Goal: Task Accomplishment & Management: Use online tool/utility

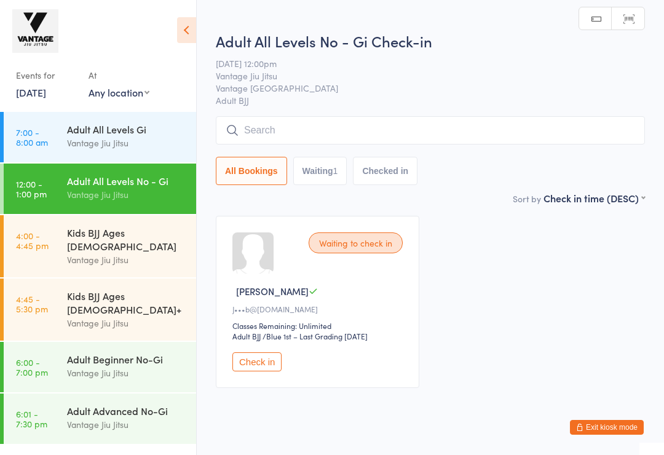
click at [439, 126] on input "search" at bounding box center [430, 130] width 429 height 28
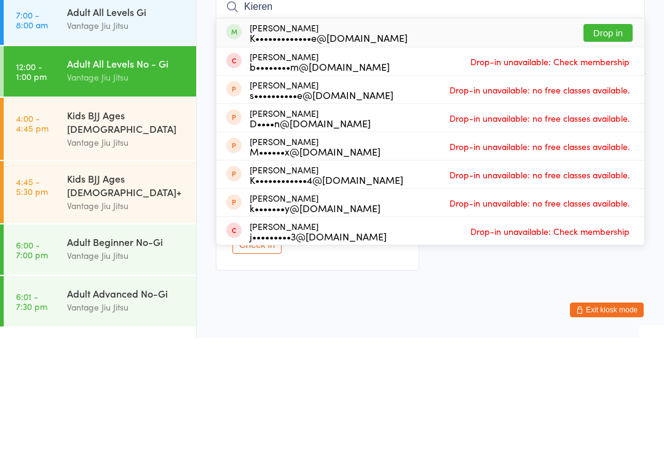
type input "Kieren"
click at [620, 141] on button "Drop in" at bounding box center [608, 150] width 49 height 18
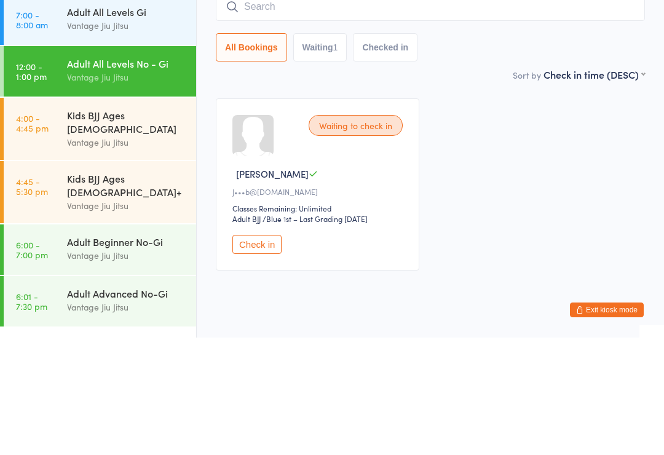
scroll to position [34, 0]
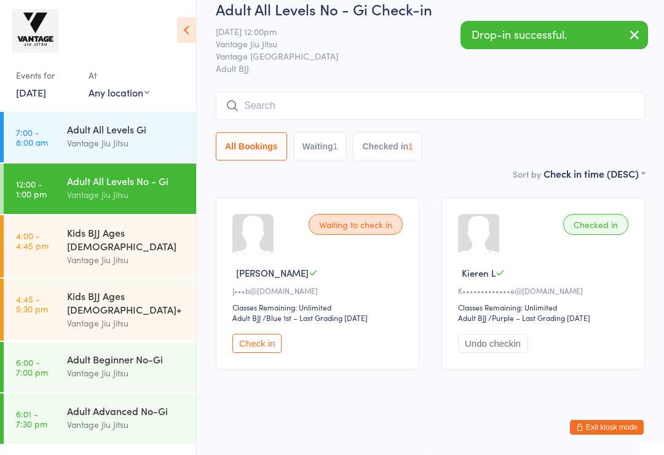
click at [373, 74] on div "Adult All Levels No - Gi Check-in 13 Oct 12:00pm Vantage Jiu Jitsu Vantage Bond…" at bounding box center [430, 83] width 429 height 168
click at [335, 92] on input "search" at bounding box center [430, 106] width 429 height 28
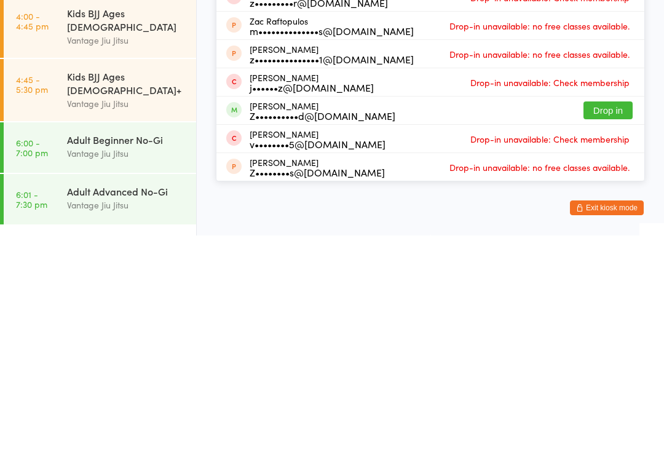
type input "Zac"
click at [615, 321] on button "Drop in" at bounding box center [608, 330] width 49 height 18
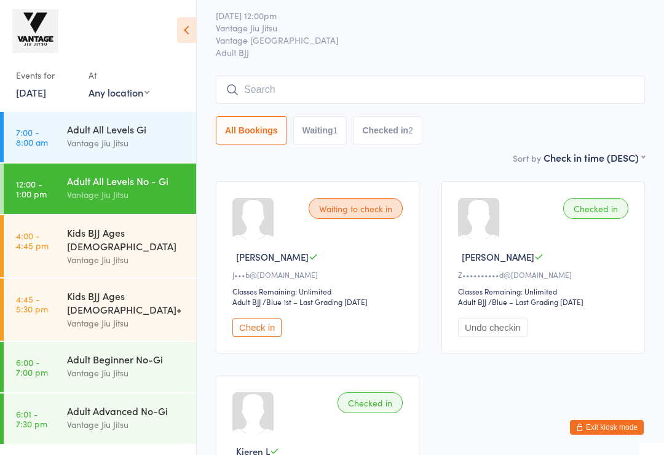
click at [512, 45] on span "Vantage [GEOGRAPHIC_DATA]" at bounding box center [421, 40] width 410 height 12
click at [618, 421] on button "Exit kiosk mode" at bounding box center [607, 427] width 74 height 15
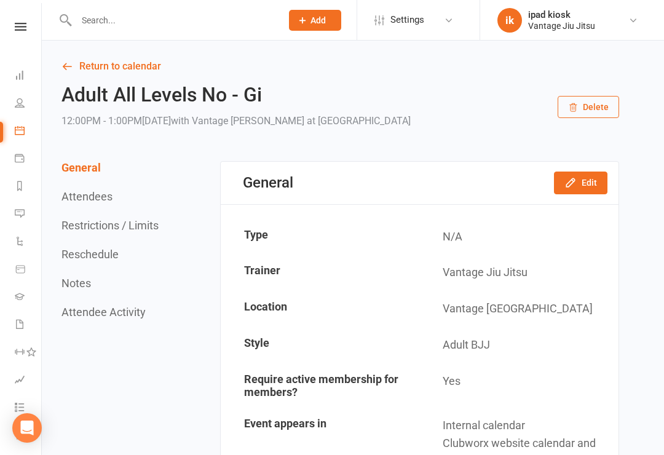
click at [30, 122] on link "Calendar" at bounding box center [29, 132] width 28 height 28
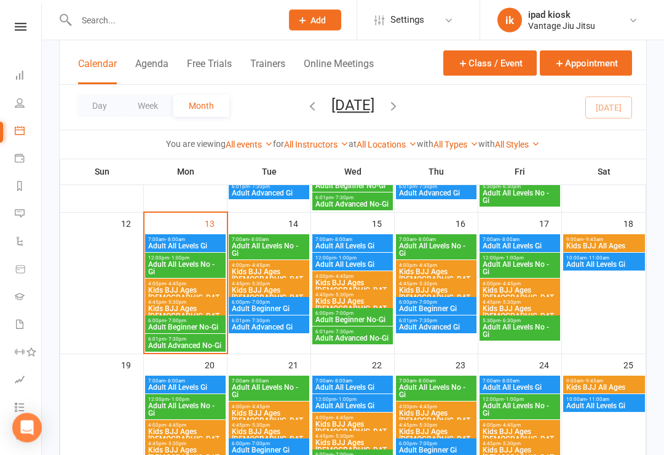
scroll to position [333, 0]
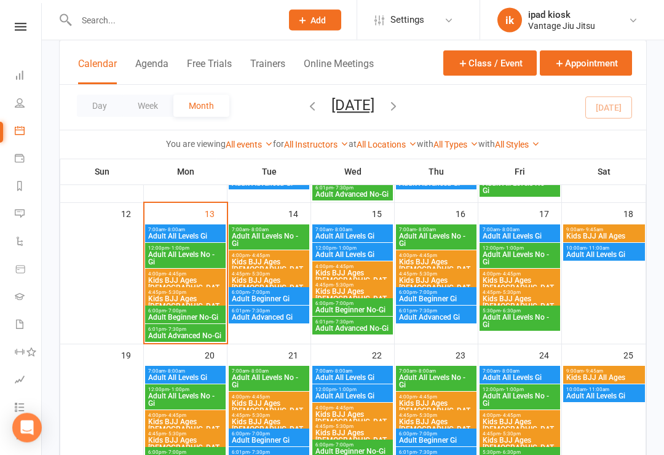
click at [193, 277] on span "Kids BJJ Ages [DEMOGRAPHIC_DATA]" at bounding box center [186, 288] width 76 height 22
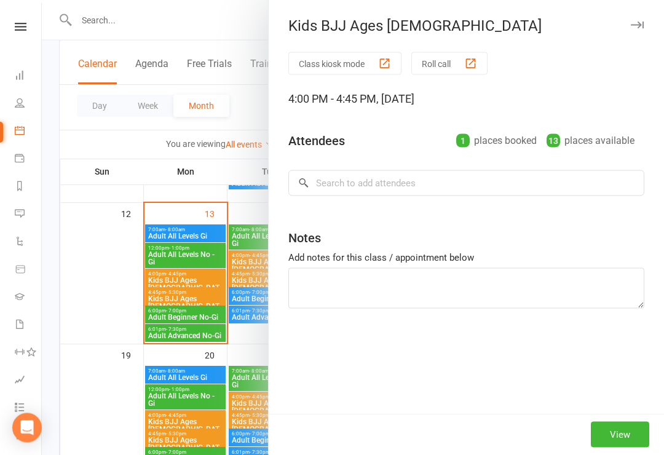
scroll to position [333, 0]
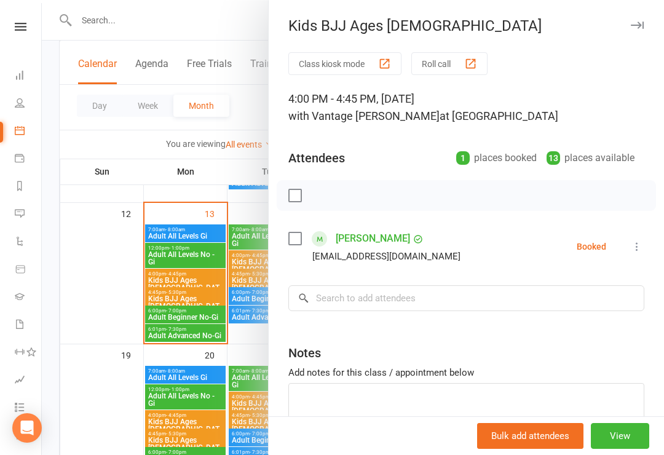
click at [94, 284] on div at bounding box center [353, 227] width 623 height 455
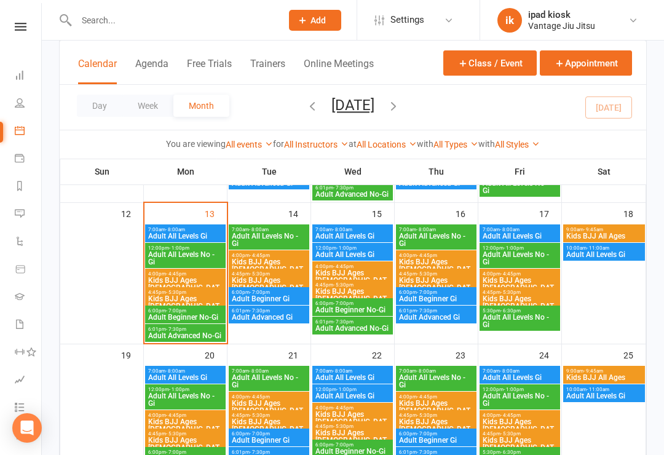
click at [180, 27] on input "text" at bounding box center [173, 20] width 201 height 17
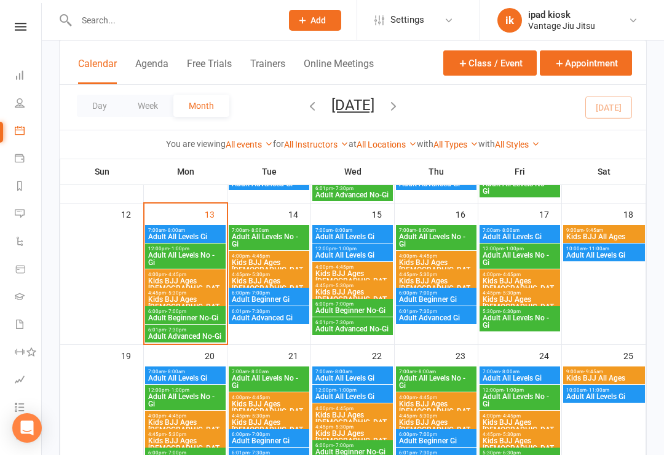
click at [222, 12] on input "text" at bounding box center [173, 20] width 201 height 17
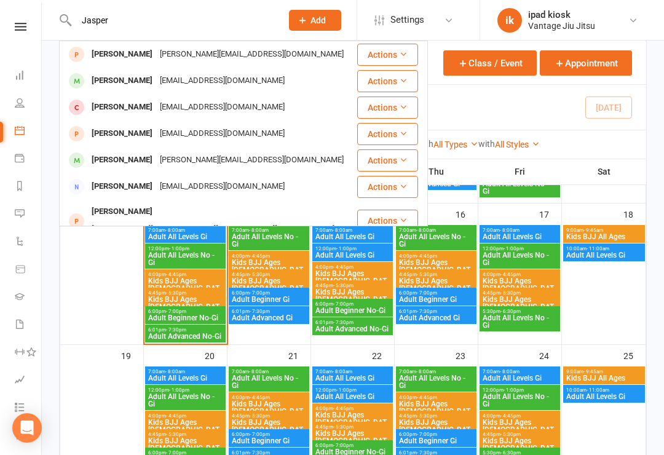
type input "Jasper"
click at [205, 82] on div "liuyuhong0930@gmail.com" at bounding box center [222, 81] width 132 height 18
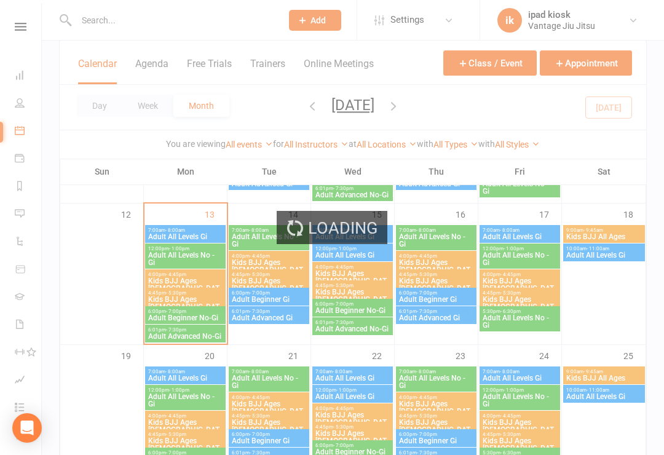
scroll to position [333, 0]
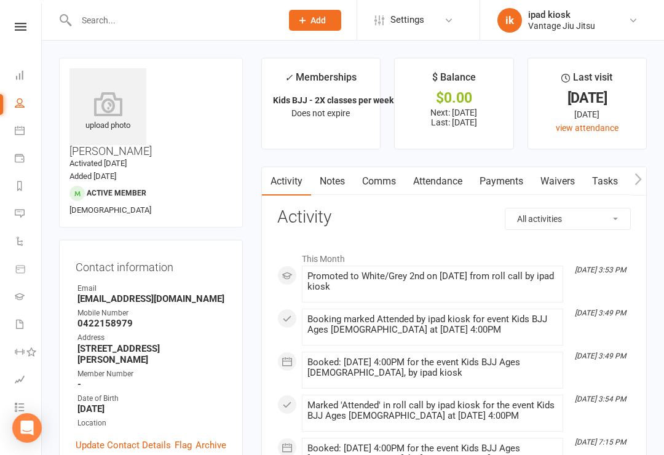
click at [452, 185] on link "Attendance" at bounding box center [438, 181] width 66 height 28
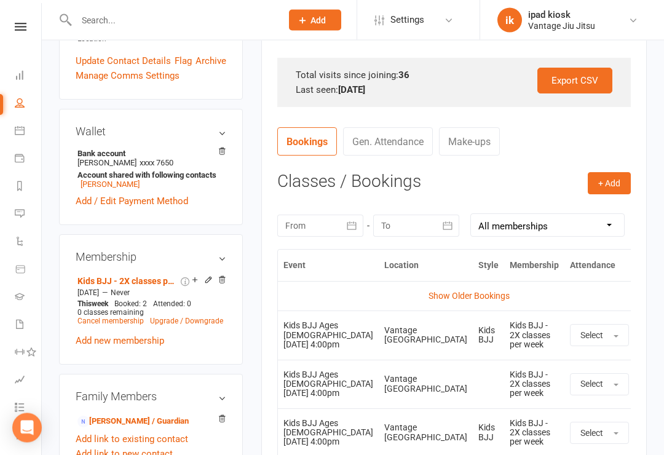
scroll to position [384, 0]
click at [20, 133] on icon at bounding box center [20, 131] width 10 height 10
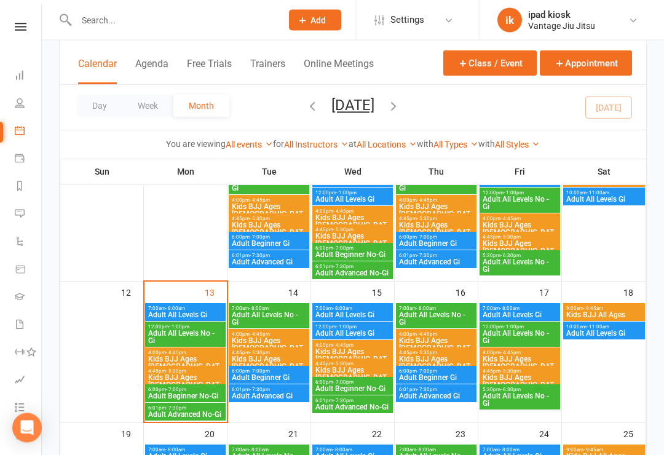
click at [276, 344] on span "Kids BJJ Ages [DEMOGRAPHIC_DATA]" at bounding box center [269, 349] width 76 height 22
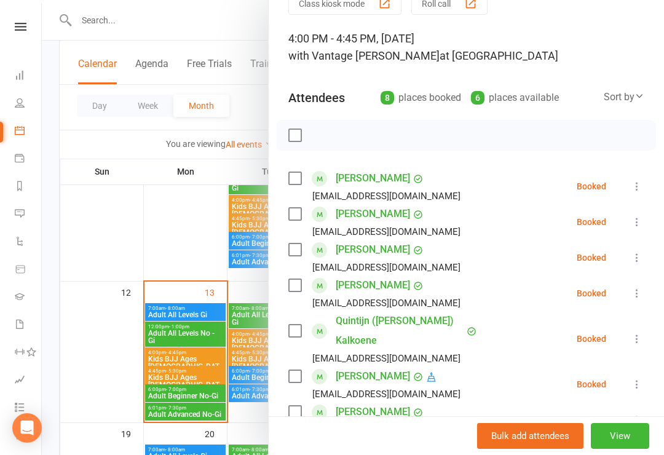
scroll to position [71, 0]
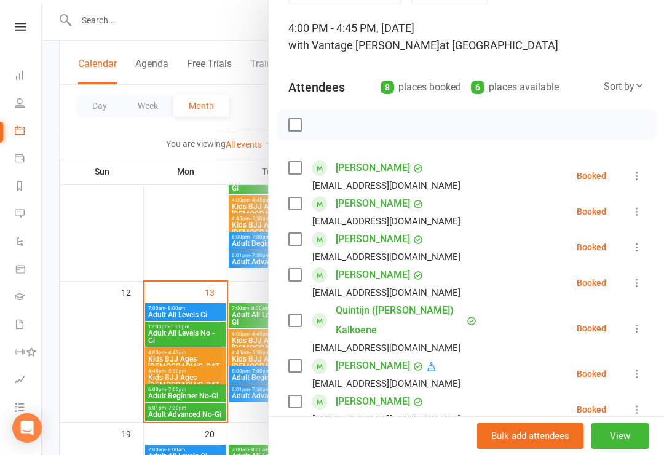
click at [111, 338] on div at bounding box center [353, 227] width 623 height 455
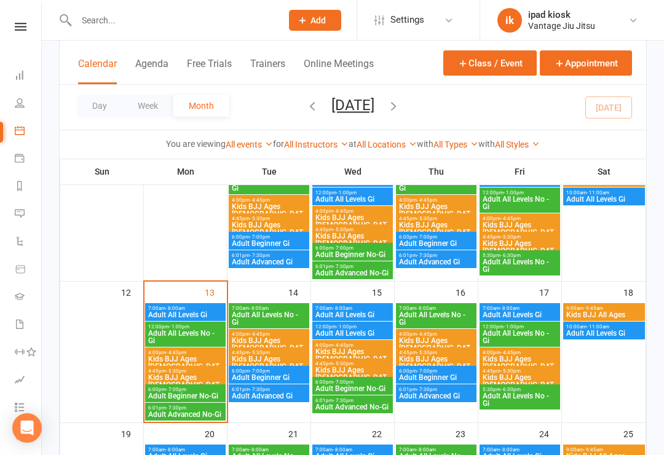
click at [517, 353] on span "- 4:45pm" at bounding box center [511, 353] width 20 height 6
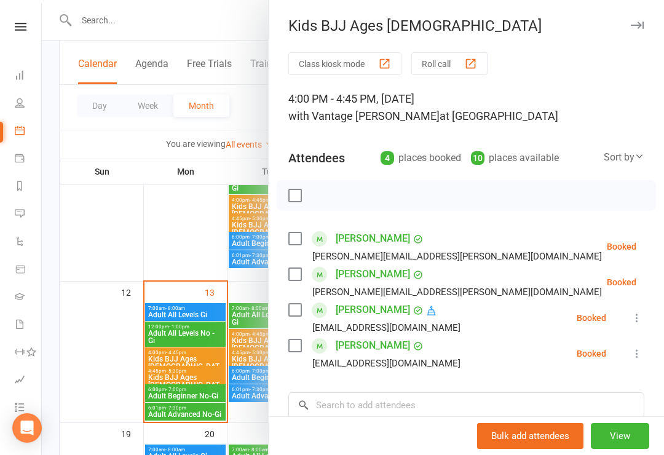
click at [637, 315] on icon at bounding box center [637, 318] width 12 height 12
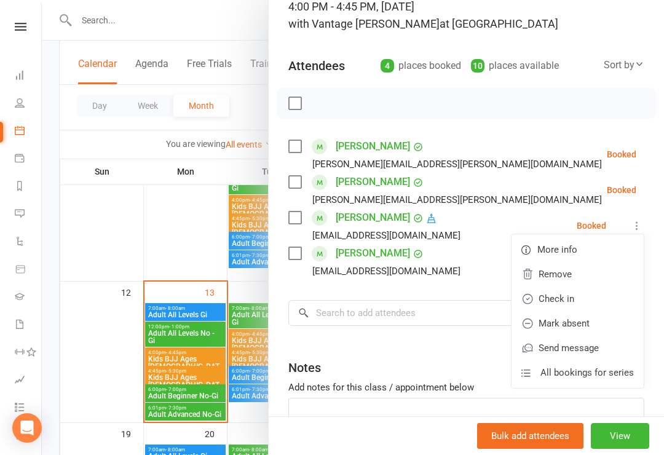
scroll to position [93, 0]
click at [587, 373] on span "All bookings for series" at bounding box center [588, 372] width 94 height 15
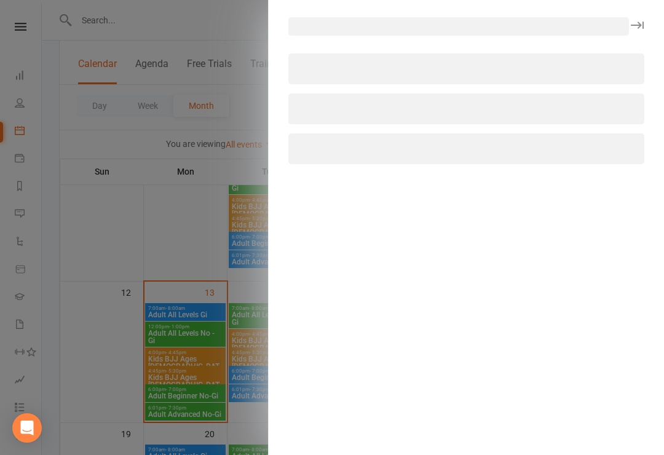
select select "all"
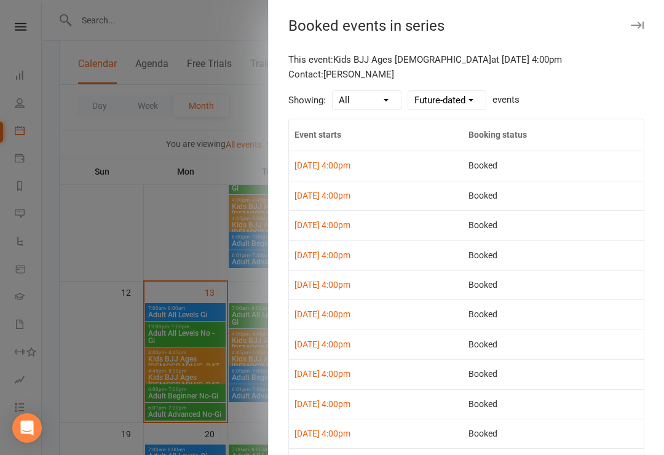
scroll to position [0, 0]
click at [228, 56] on div at bounding box center [353, 227] width 623 height 455
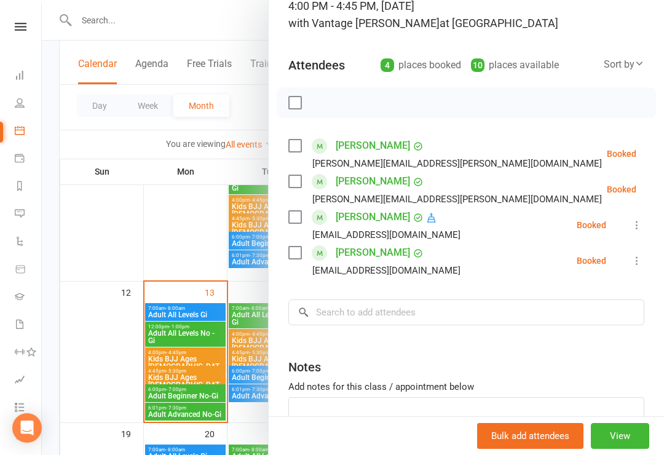
click at [638, 225] on icon at bounding box center [637, 225] width 12 height 12
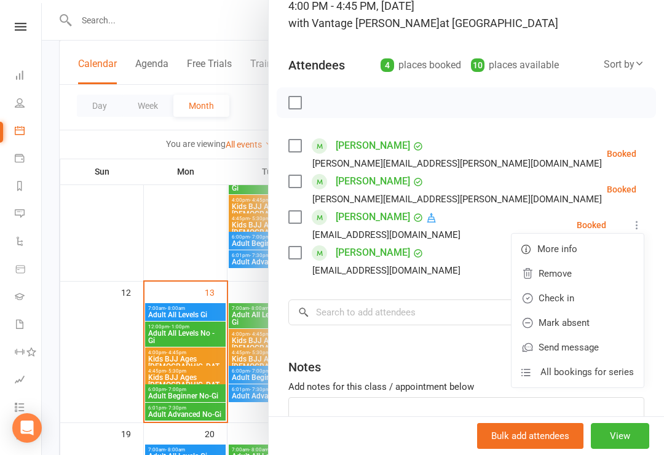
click at [569, 272] on link "Remove" at bounding box center [578, 273] width 132 height 25
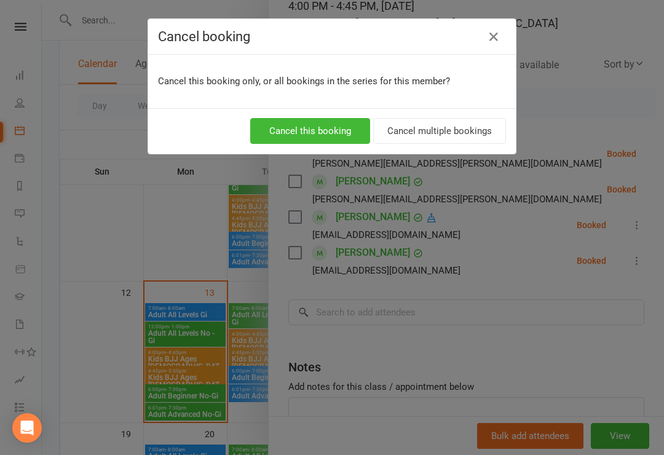
click at [474, 129] on button "Cancel multiple bookings" at bounding box center [439, 131] width 133 height 26
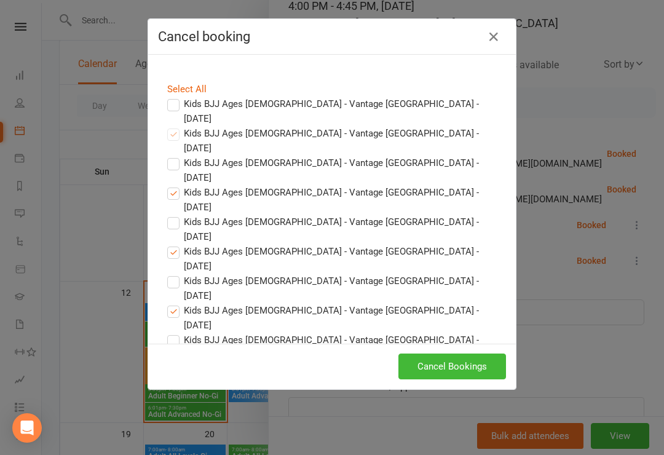
click at [479, 363] on button "Cancel Bookings" at bounding box center [453, 367] width 108 height 26
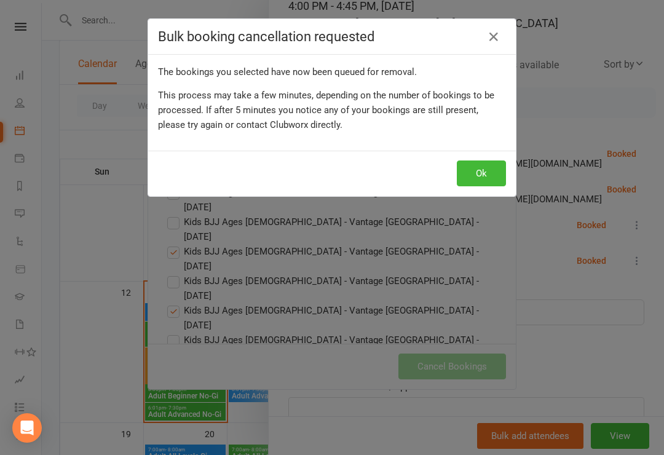
click at [485, 167] on button "Ok" at bounding box center [481, 174] width 49 height 26
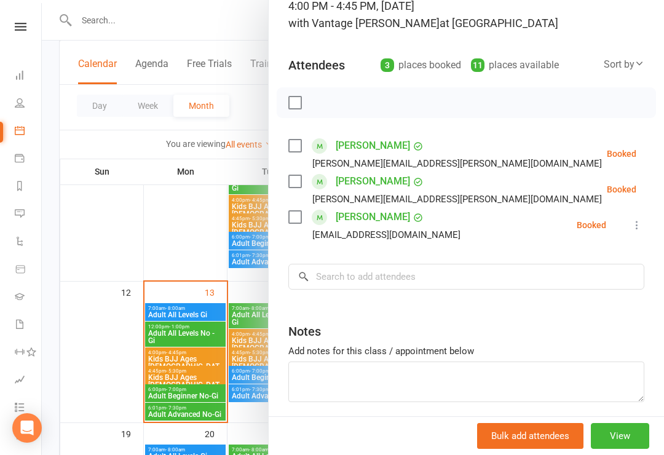
click at [167, 218] on div at bounding box center [353, 227] width 623 height 455
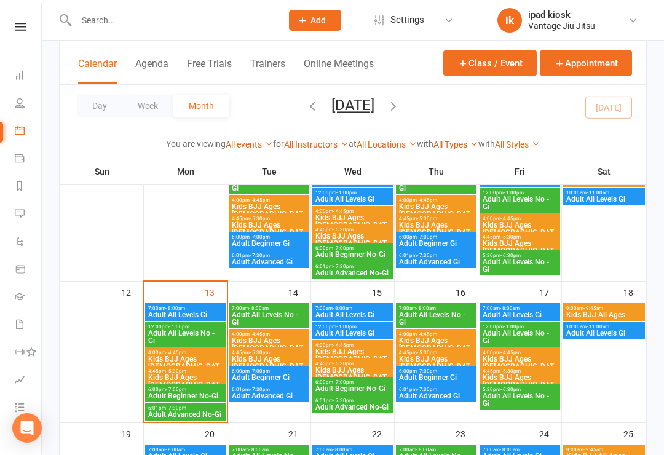
click at [198, 359] on span "Kids BJJ Ages [DEMOGRAPHIC_DATA]" at bounding box center [186, 367] width 76 height 22
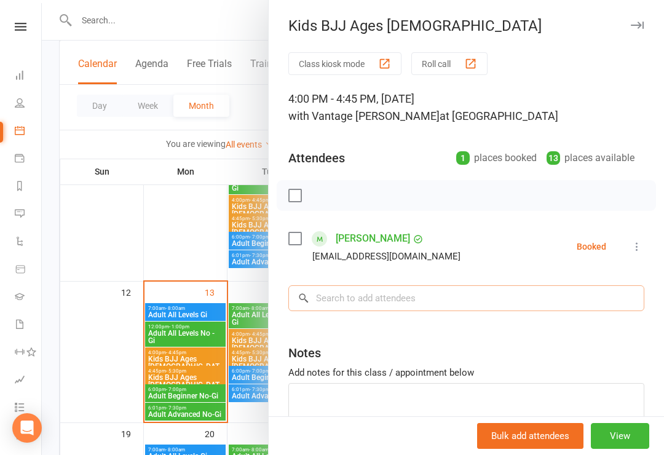
click at [432, 310] on input "search" at bounding box center [467, 298] width 356 height 26
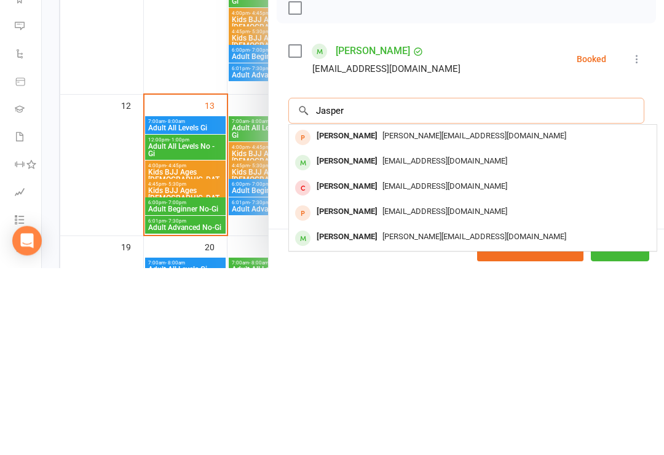
type input "Jasper"
click at [439, 344] on span "liuyuhong0930@gmail.com" at bounding box center [445, 348] width 125 height 9
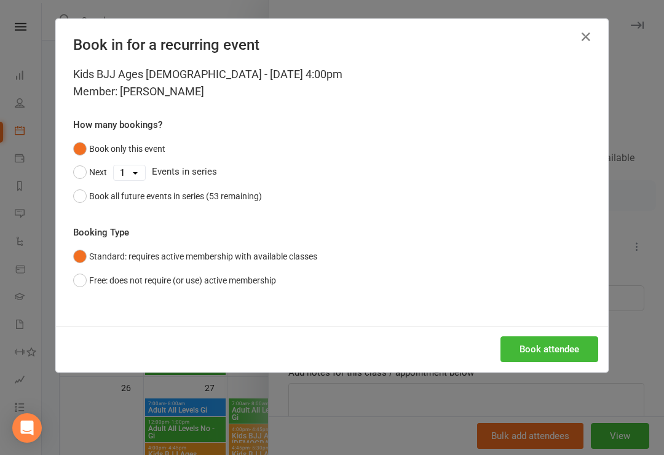
click at [81, 197] on button "Book all future events in series (53 remaining)" at bounding box center [167, 196] width 189 height 23
click at [560, 351] on button "Book attendee" at bounding box center [550, 350] width 98 height 26
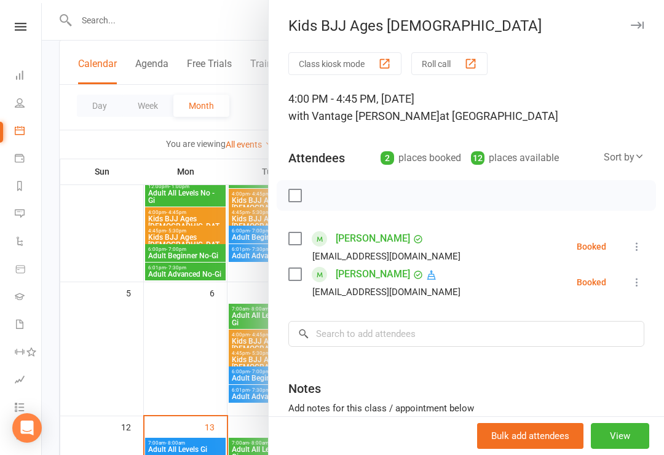
scroll to position [0, 0]
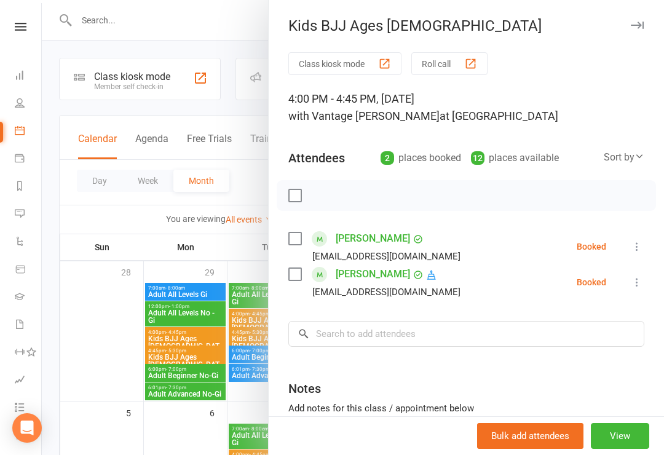
click at [180, 84] on div at bounding box center [353, 227] width 623 height 455
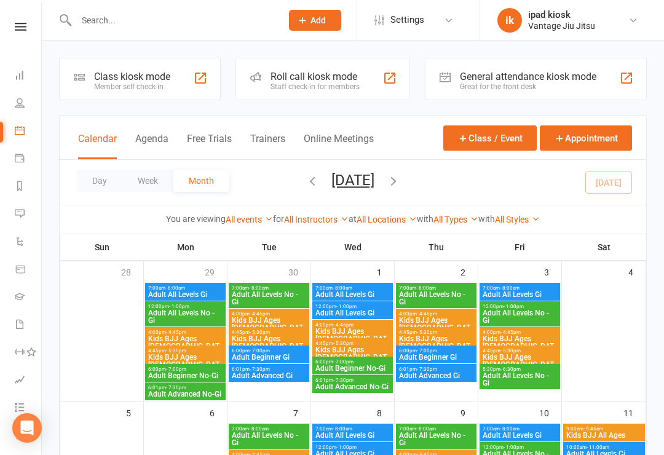
click at [163, 80] on div "Class kiosk mode" at bounding box center [132, 77] width 76 height 12
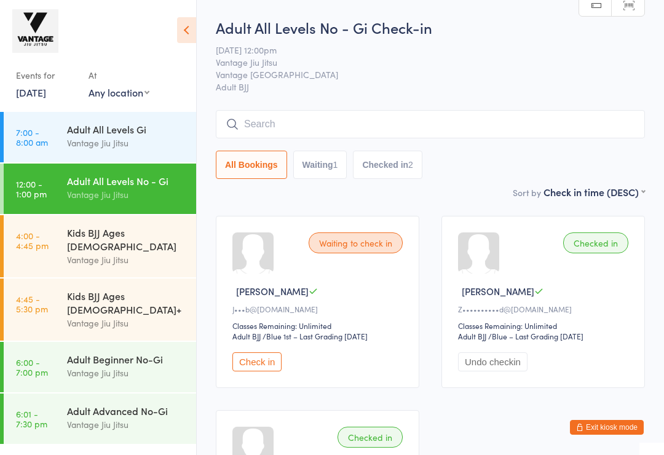
click at [346, 132] on input "search" at bounding box center [430, 124] width 429 height 28
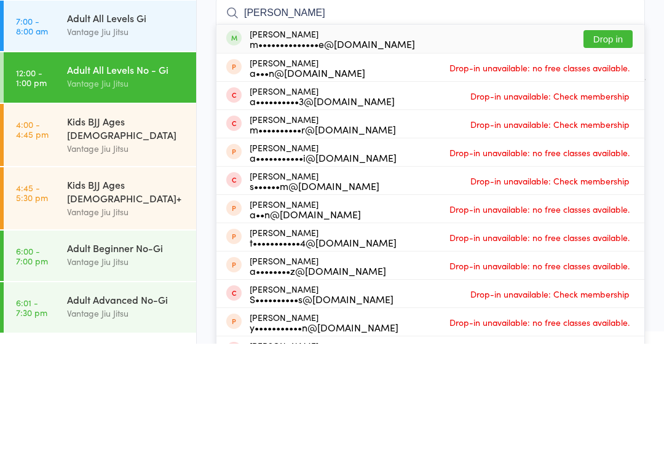
type input "Aaron m"
click at [611, 141] on button "Drop in" at bounding box center [608, 150] width 49 height 18
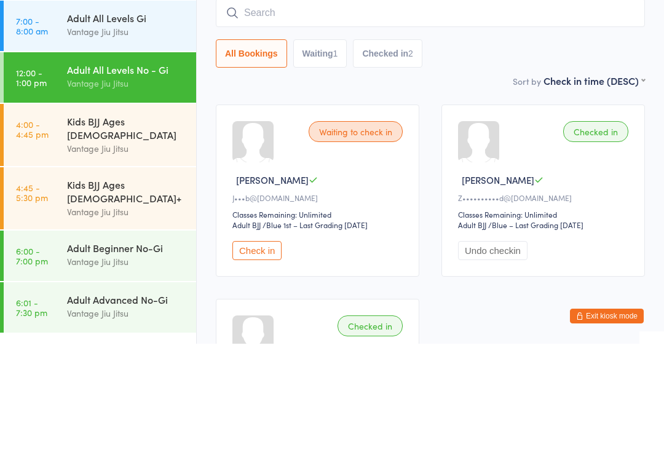
scroll to position [111, 0]
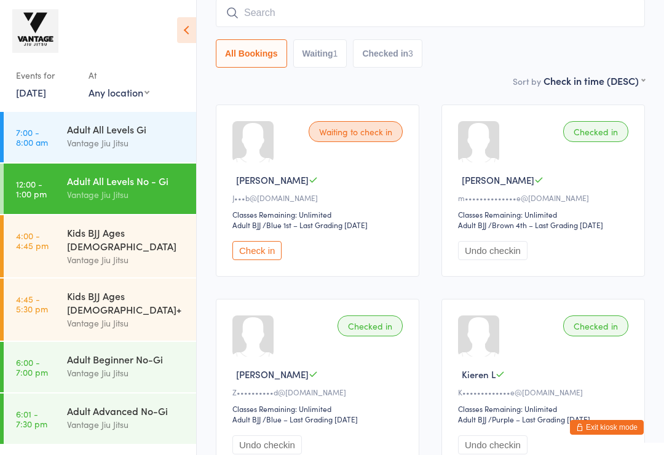
click at [613, 429] on button "Exit kiosk mode" at bounding box center [607, 427] width 74 height 15
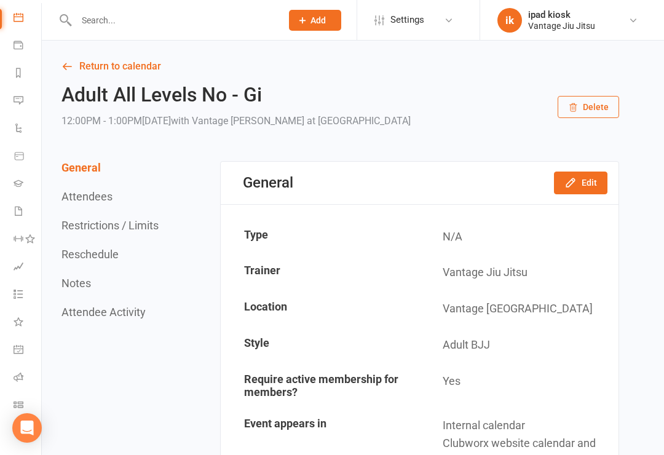
scroll to position [114, 1]
click at [20, 183] on icon at bounding box center [19, 183] width 10 height 10
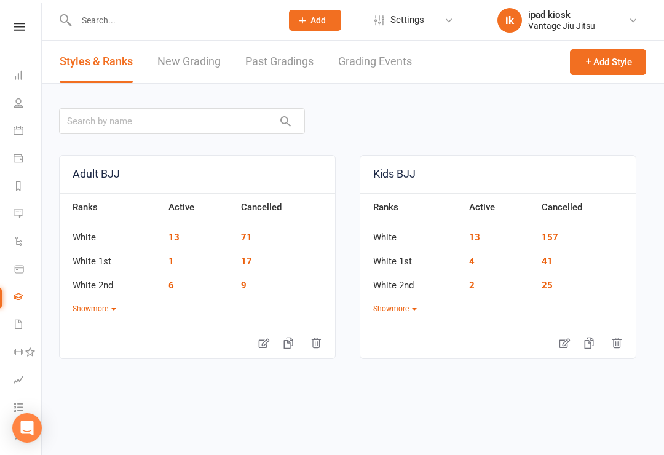
scroll to position [0, 1]
click at [20, 330] on link "Waivers" at bounding box center [28, 326] width 28 height 28
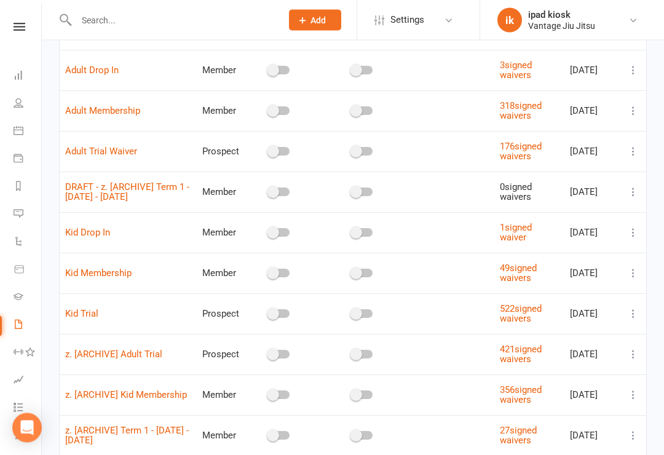
scroll to position [145, 0]
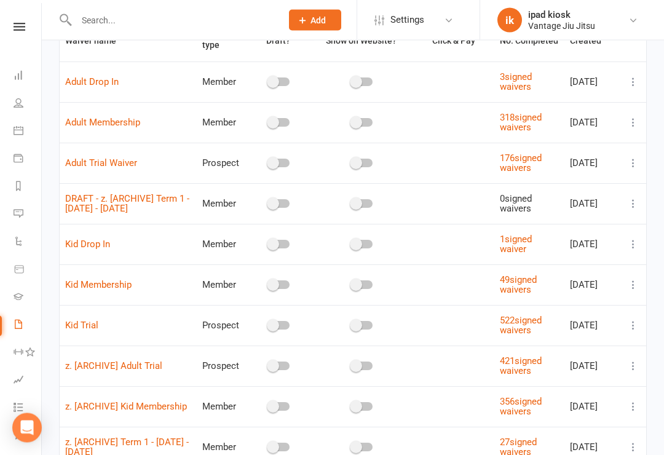
click at [639, 170] on icon at bounding box center [634, 163] width 12 height 12
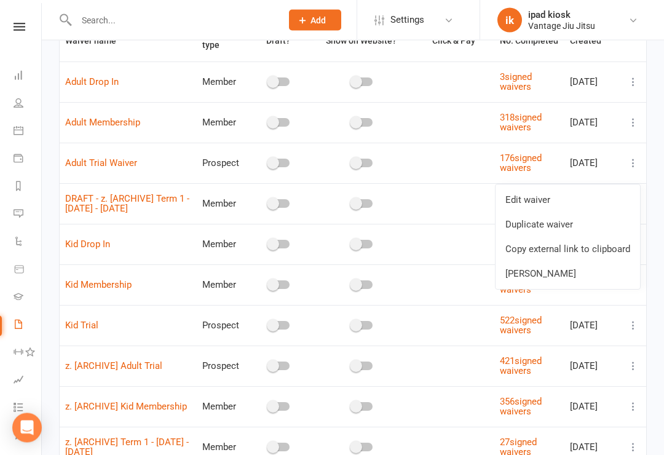
scroll to position [110, 0]
click at [599, 247] on link "Copy external link to clipboard" at bounding box center [568, 249] width 145 height 25
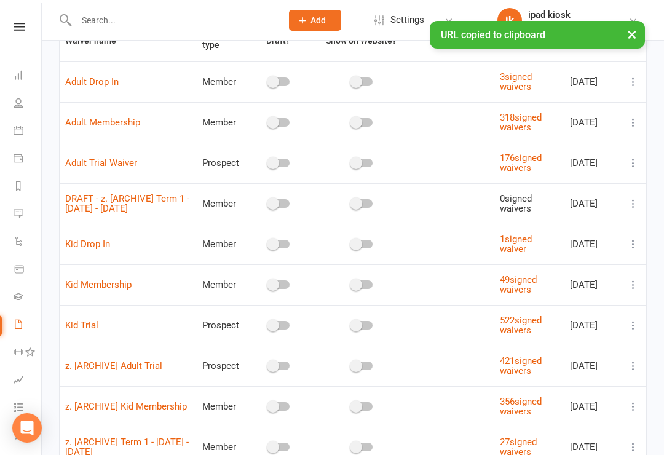
scroll to position [0, 0]
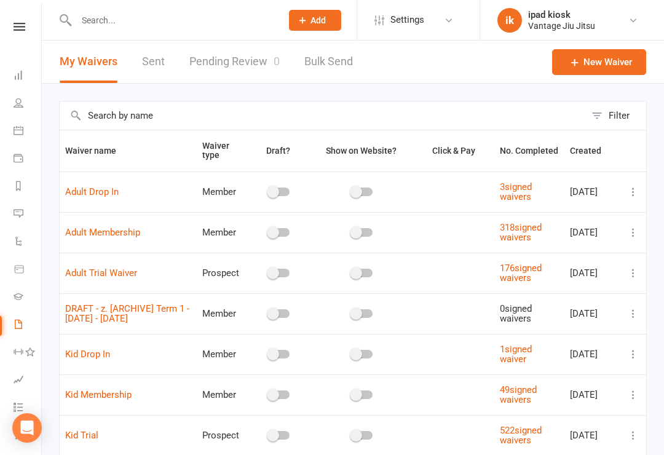
click at [8, 137] on li "Calendar" at bounding box center [19, 132] width 41 height 28
click at [11, 124] on li "Calendar" at bounding box center [19, 132] width 41 height 28
click at [23, 122] on link "Calendar" at bounding box center [28, 132] width 28 height 28
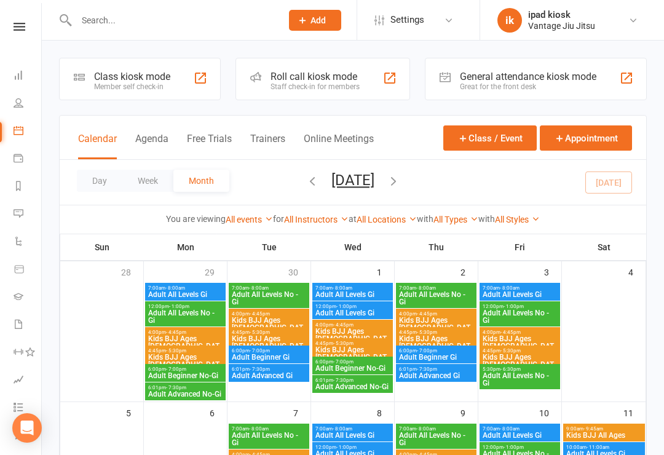
click at [165, 82] on div "Class kiosk mode" at bounding box center [132, 77] width 76 height 12
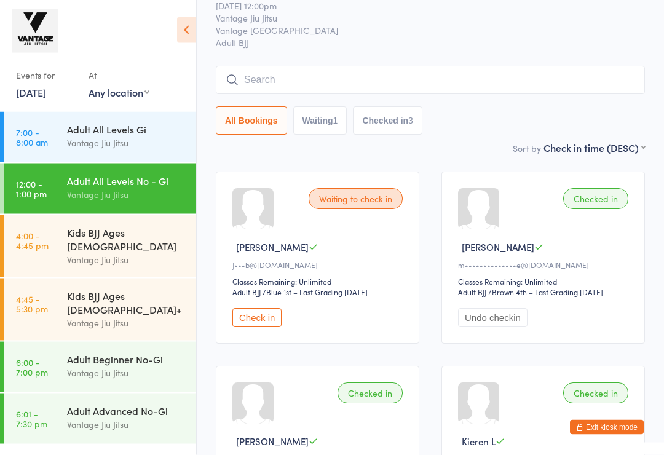
scroll to position [43, 0]
click at [589, 83] on input "search" at bounding box center [430, 81] width 429 height 28
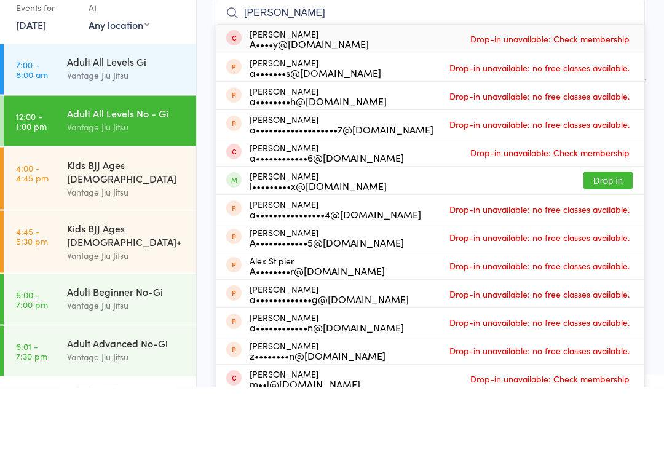
type input "[PERSON_NAME]"
click at [628, 240] on button "Drop in" at bounding box center [608, 249] width 49 height 18
